Goal: Task Accomplishment & Management: Manage account settings

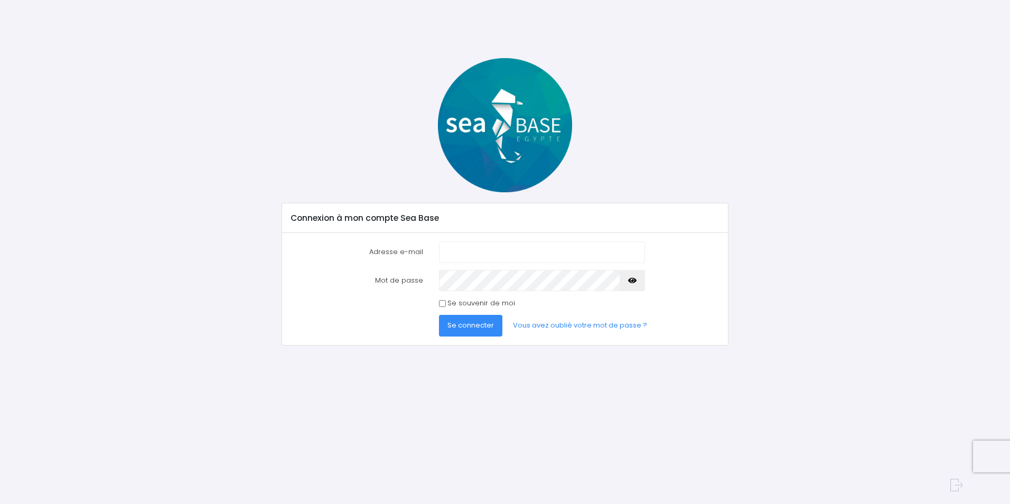
type input "[EMAIL_ADDRESS][DOMAIN_NAME]"
click at [475, 323] on span "Se connecter" at bounding box center [471, 325] width 47 height 10
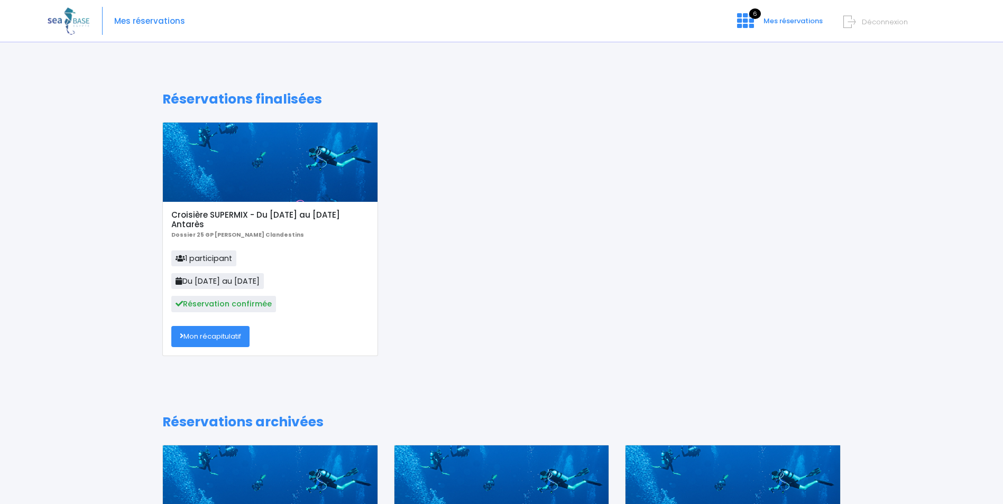
click at [215, 338] on link "Mon récapitulatif" at bounding box center [210, 336] width 78 height 21
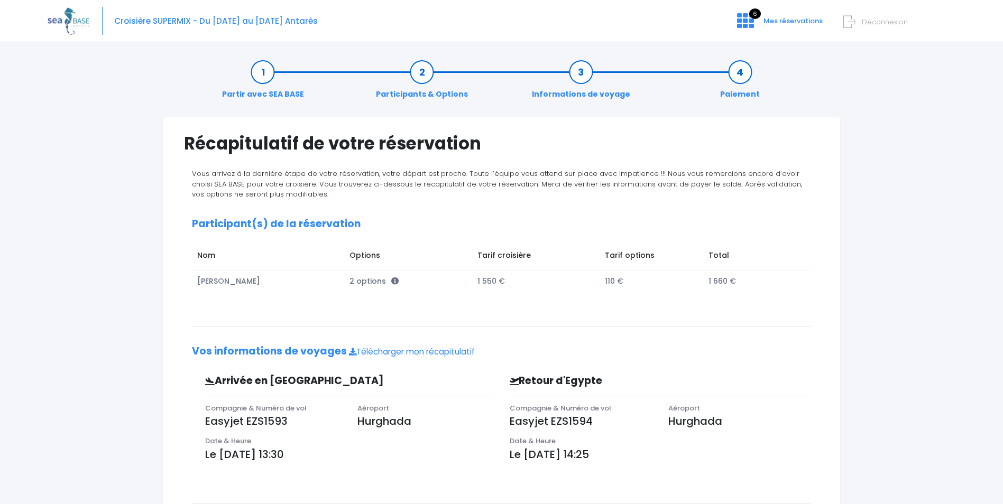
scroll to position [106, 0]
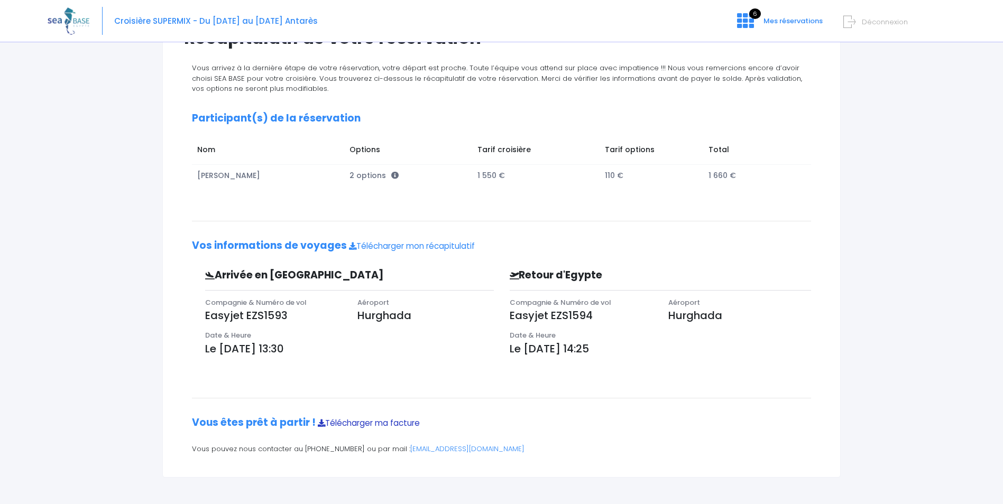
click at [385, 428] on link "Télécharger ma facture" at bounding box center [369, 422] width 102 height 11
